Goal: Task Accomplishment & Management: Use online tool/utility

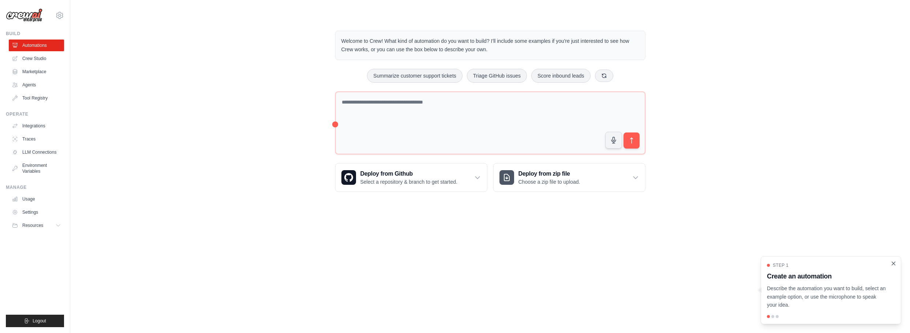
click at [892, 263] on icon "Close walkthrough" at bounding box center [893, 263] width 7 height 7
click at [43, 154] on link "LLM Connections" at bounding box center [37, 152] width 55 height 12
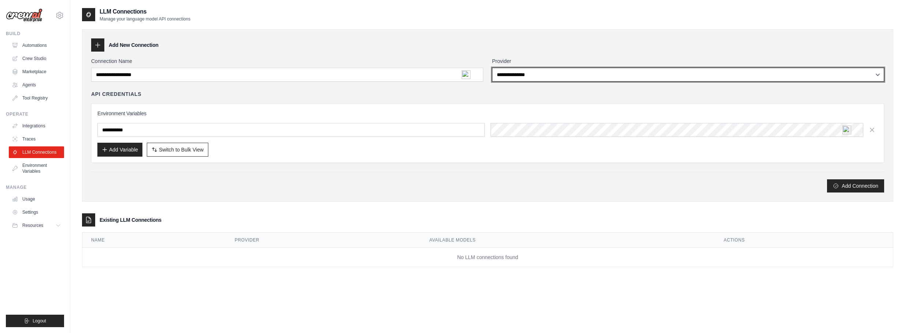
click at [619, 75] on select "**********" at bounding box center [688, 75] width 392 height 14
select select "****"
click at [492, 68] on select "**********" at bounding box center [688, 75] width 392 height 14
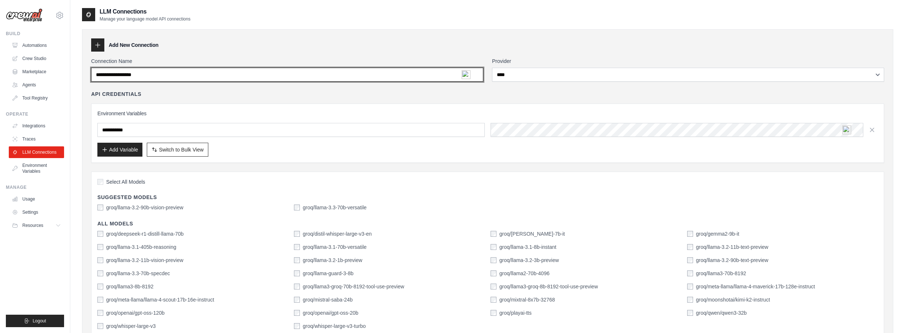
drag, startPoint x: 157, startPoint y: 75, endPoint x: 103, endPoint y: 71, distance: 54.6
click at [103, 71] on input "Connection Name" at bounding box center [287, 75] width 392 height 14
type input "**********"
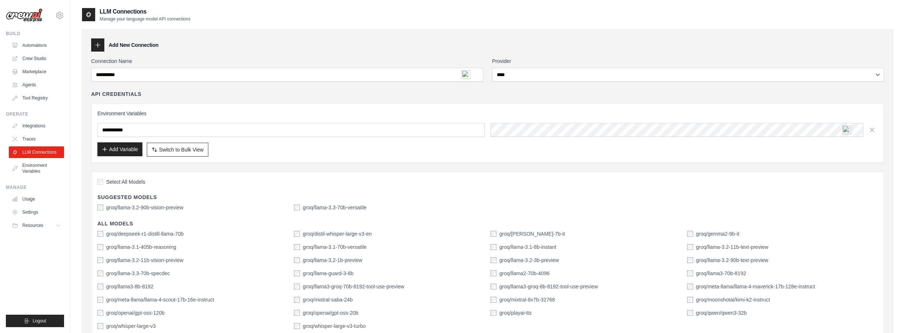
click at [121, 155] on button "Add Variable" at bounding box center [119, 149] width 45 height 14
click at [120, 151] on button "Add Variable" at bounding box center [119, 149] width 45 height 14
drag, startPoint x: 143, startPoint y: 130, endPoint x: 97, endPoint y: 130, distance: 46.5
click at [97, 130] on div "Environment Variables Add Variable Switch to Bulk View Switch to Table View" at bounding box center [487, 133] width 793 height 59
type input "**********"
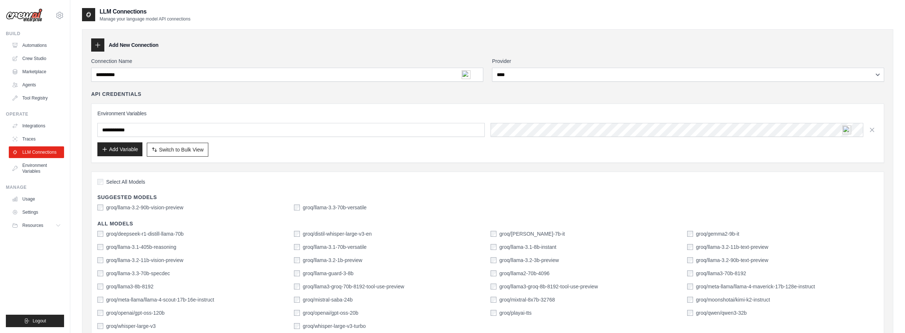
click at [122, 150] on button "Add Variable" at bounding box center [119, 149] width 45 height 14
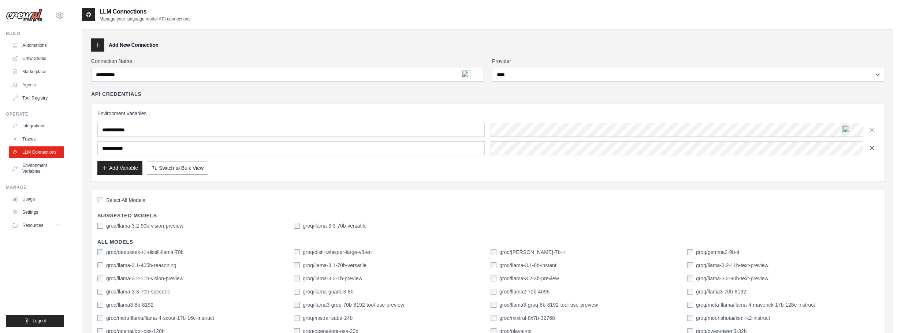
click at [873, 148] on icon "button" at bounding box center [871, 147] width 7 height 7
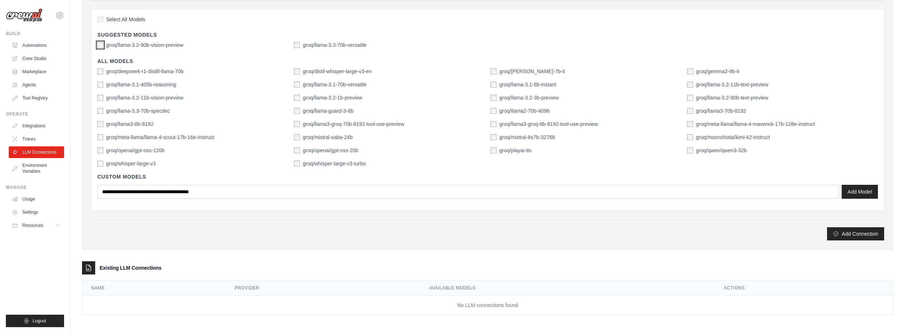
scroll to position [164, 0]
click at [843, 231] on button "Add Connection" at bounding box center [855, 232] width 57 height 13
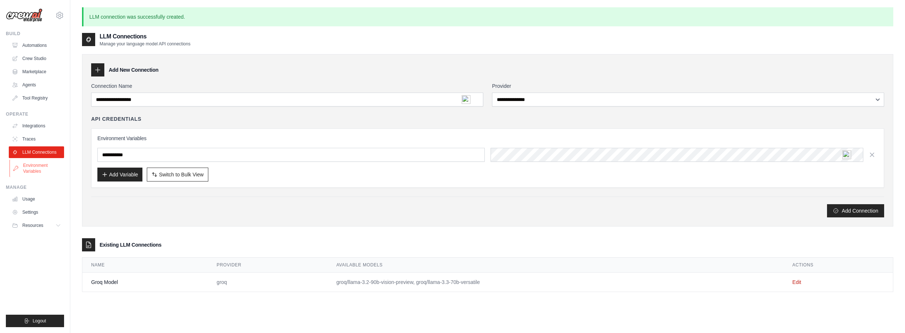
click at [35, 168] on link "Environment Variables" at bounding box center [37, 169] width 55 height 18
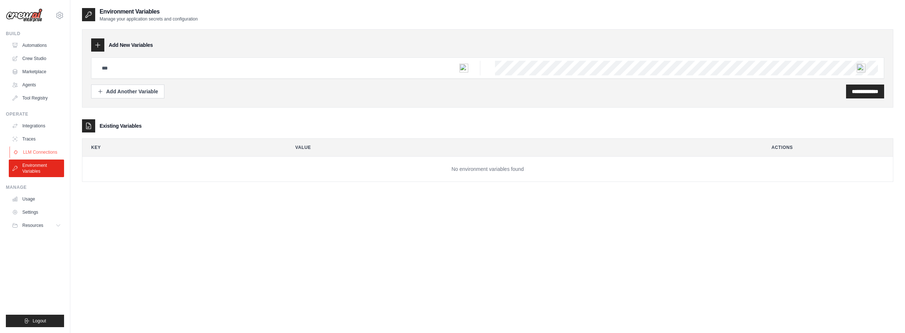
click at [46, 151] on link "LLM Connections" at bounding box center [37, 152] width 55 height 12
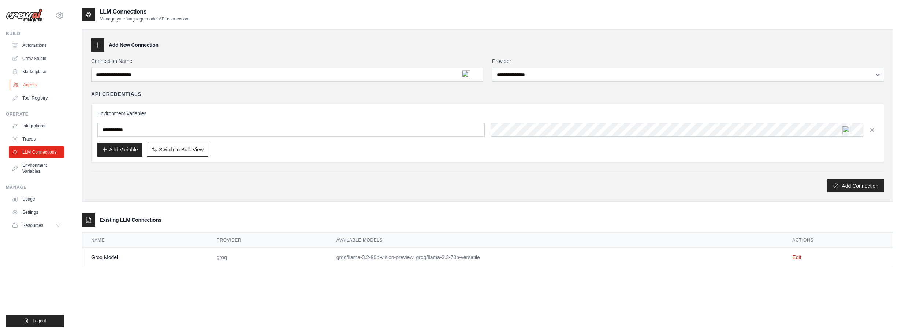
click at [34, 86] on link "Agents" at bounding box center [37, 85] width 55 height 12
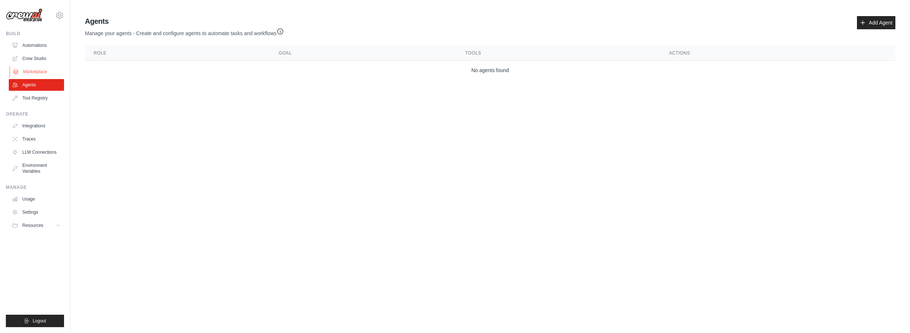
click at [33, 72] on link "Marketplace" at bounding box center [37, 72] width 55 height 12
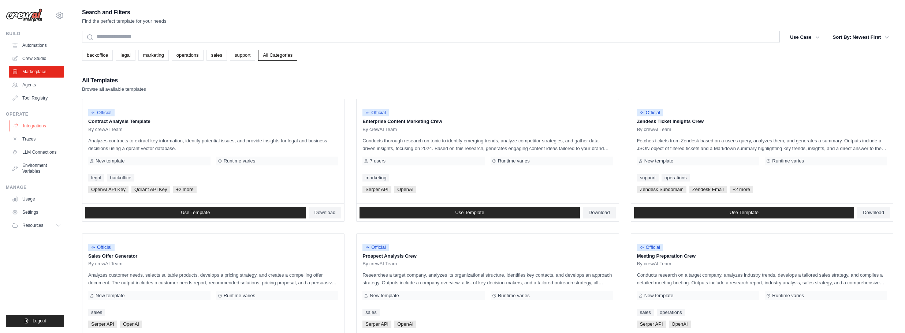
click at [29, 125] on link "Integrations" at bounding box center [37, 126] width 55 height 12
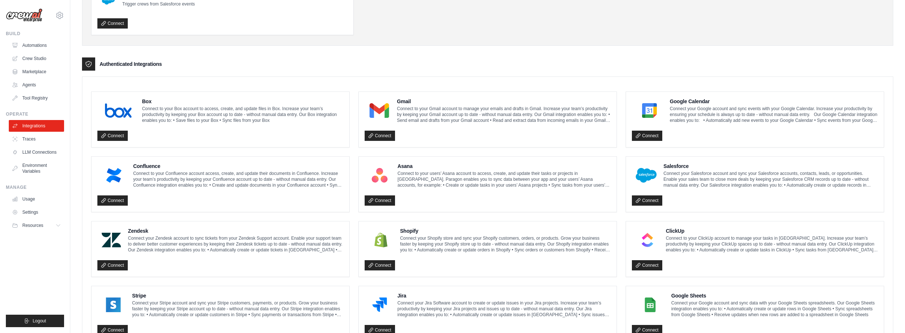
scroll to position [110, 0]
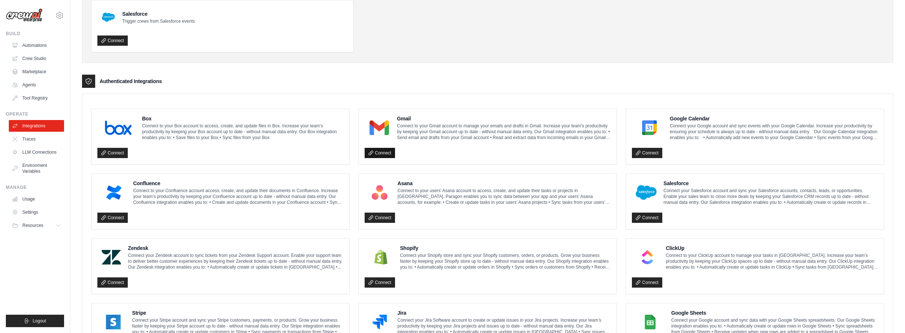
click at [382, 152] on link "Connect" at bounding box center [379, 153] width 30 height 10
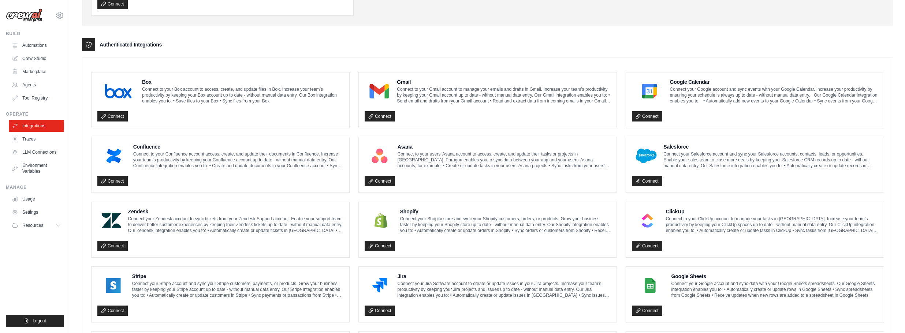
scroll to position [37, 0]
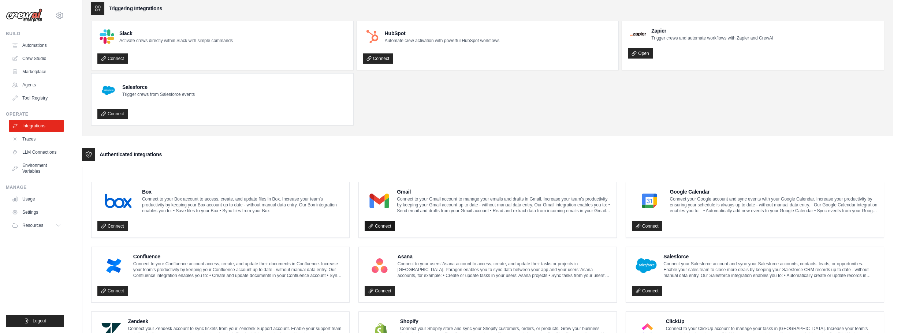
click at [392, 228] on link "Connect" at bounding box center [379, 226] width 30 height 10
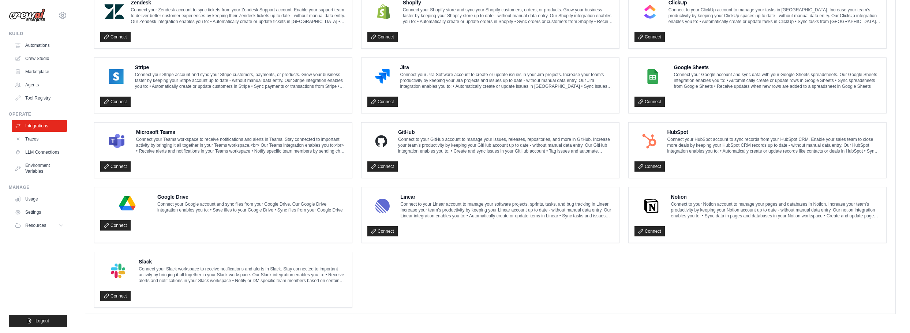
scroll to position [0, 0]
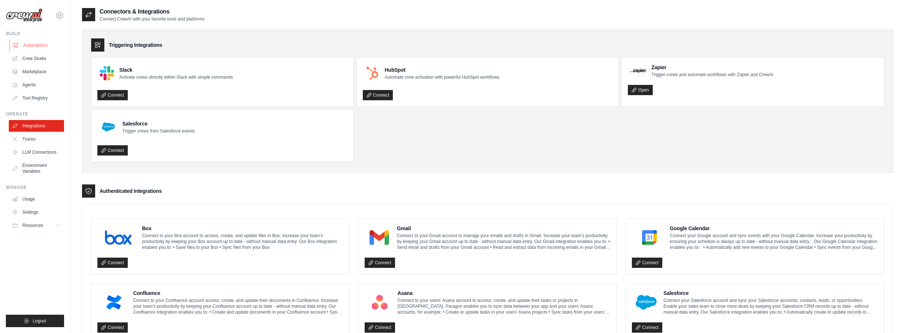
click at [38, 45] on link "Automations" at bounding box center [37, 46] width 55 height 12
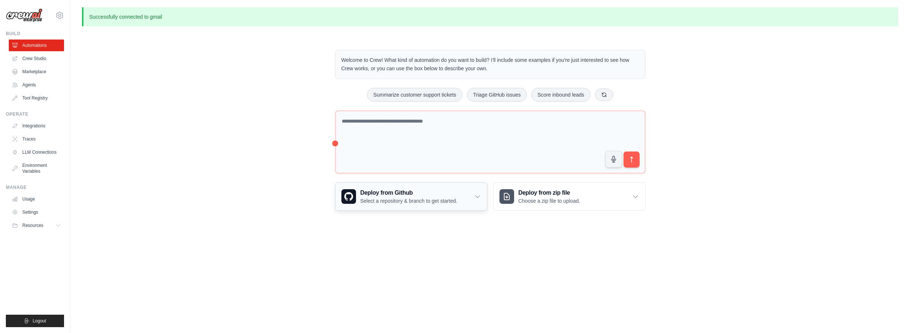
click at [477, 196] on icon at bounding box center [477, 196] width 7 height 7
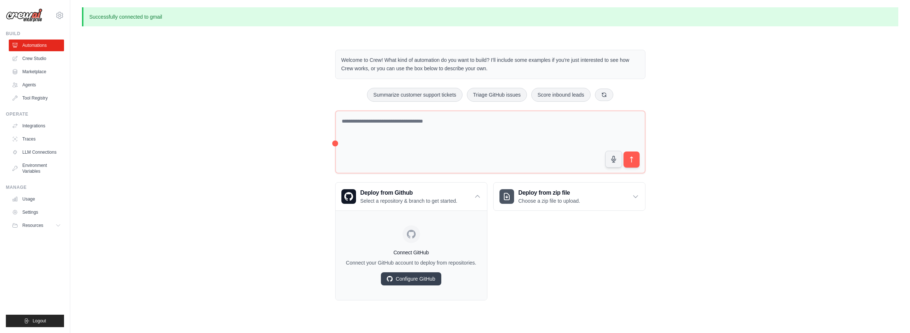
click at [543, 248] on div "Deploy from zip file Choose a zip file to upload. Upload a ZIP file containing …" at bounding box center [569, 241] width 152 height 118
click at [422, 279] on link "Configure GitHub" at bounding box center [411, 278] width 60 height 13
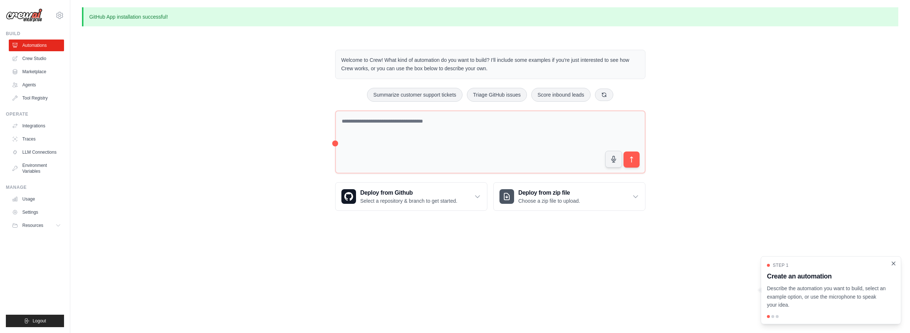
click at [891, 265] on icon "Close walkthrough" at bounding box center [893, 263] width 7 height 7
click at [639, 195] on div "Deploy from zip file Choose a zip file to upload." at bounding box center [569, 197] width 151 height 28
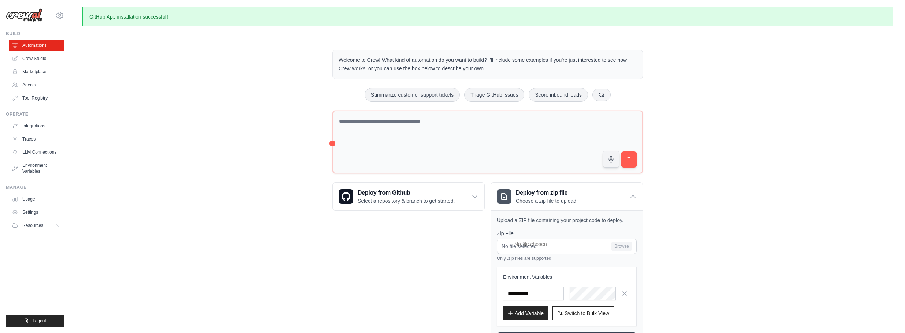
click at [762, 193] on div "Welcome to Crew! What kind of automation do you want to build? I'll include som…" at bounding box center [487, 202] width 811 height 328
click at [477, 195] on icon at bounding box center [474, 196] width 7 height 7
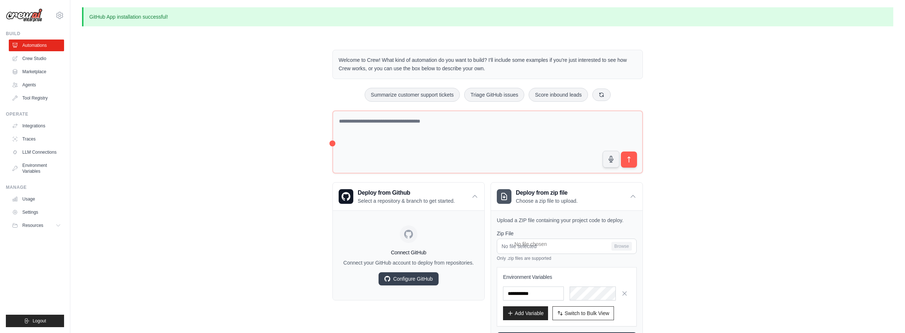
click at [845, 189] on div "Welcome to Crew! What kind of automation do you want to build? I'll include som…" at bounding box center [487, 202] width 811 height 328
click at [419, 281] on link "Configure GitHub" at bounding box center [408, 278] width 60 height 13
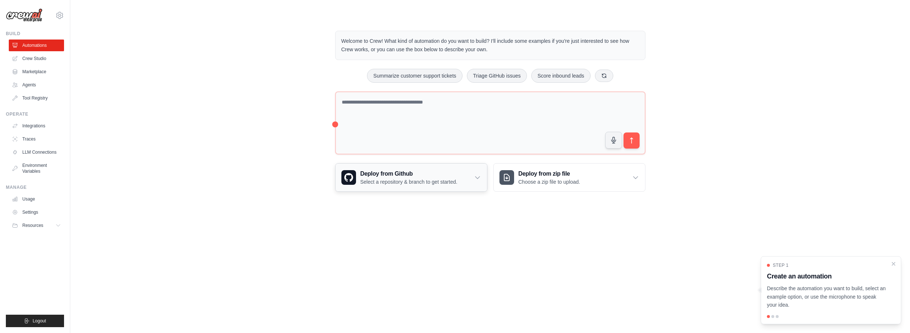
click at [478, 179] on icon at bounding box center [477, 177] width 7 height 7
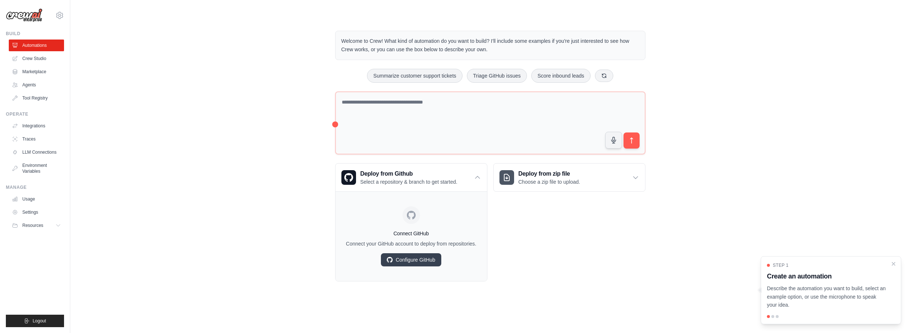
click at [524, 234] on div "Deploy from zip file Choose a zip file to upload. Upload a ZIP file containing …" at bounding box center [569, 222] width 152 height 118
click at [894, 263] on icon "Close walkthrough" at bounding box center [893, 263] width 3 height 3
click at [379, 175] on h3 "Deploy from Github" at bounding box center [408, 173] width 97 height 9
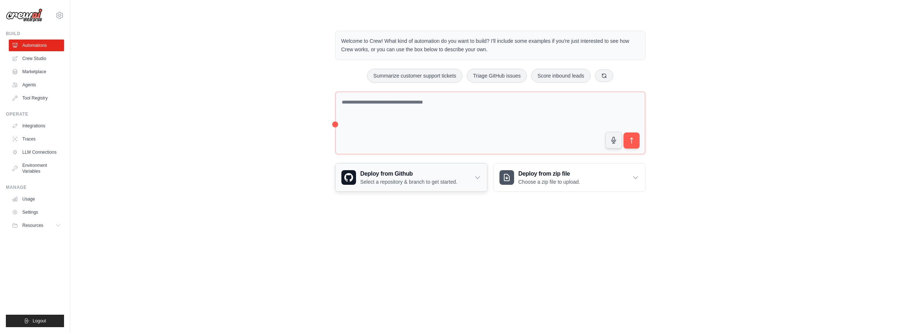
click at [480, 176] on icon at bounding box center [477, 177] width 7 height 7
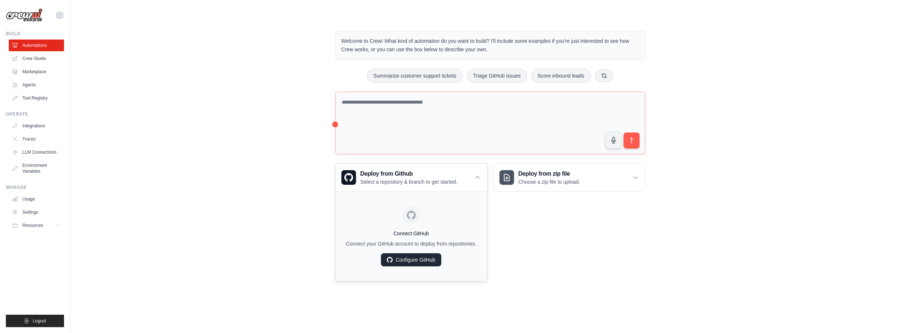
click at [415, 261] on link "Configure GitHub" at bounding box center [411, 259] width 60 height 13
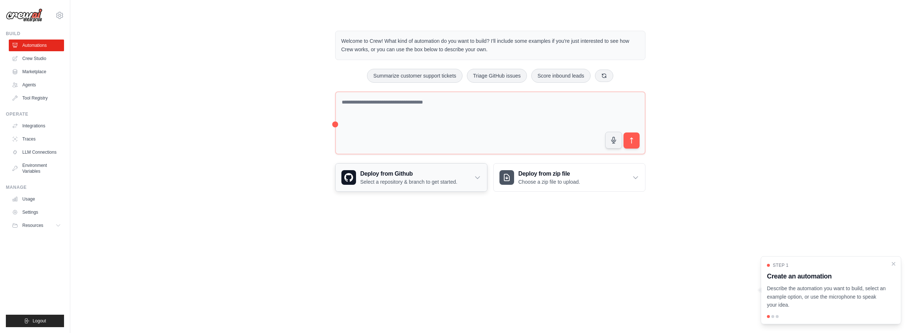
click at [476, 179] on icon at bounding box center [477, 177] width 7 height 7
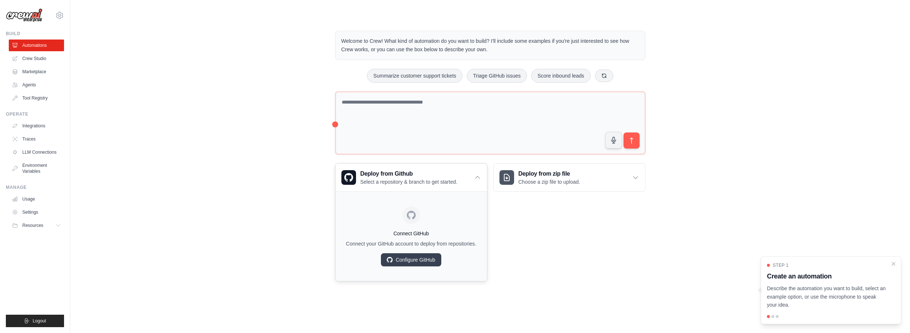
click at [412, 214] on icon at bounding box center [411, 215] width 9 height 9
click at [394, 259] on link "Configure GitHub" at bounding box center [411, 259] width 60 height 13
